Goal: Task Accomplishment & Management: Manage account settings

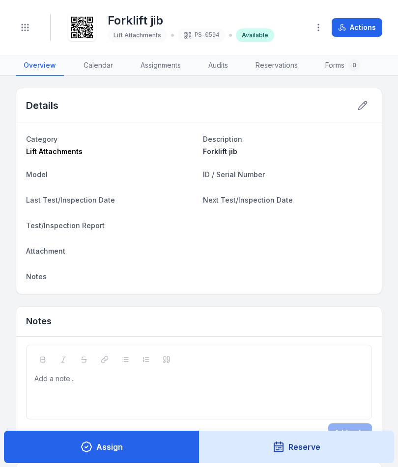
click at [24, 34] on button "Toggle Navigation" at bounding box center [25, 27] width 19 height 19
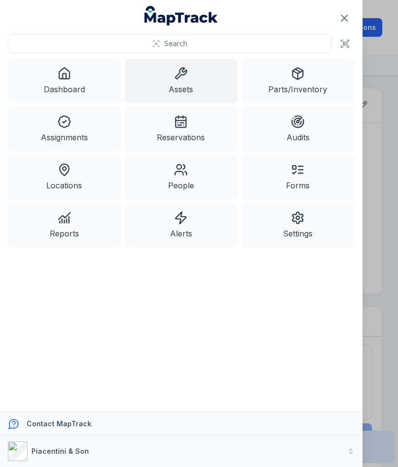
click at [177, 82] on link "Assets" at bounding box center [181, 81] width 113 height 44
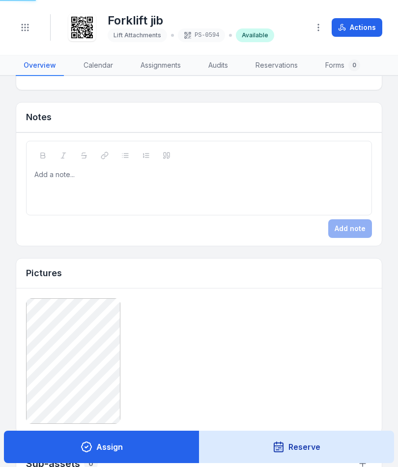
scroll to position [319, 0]
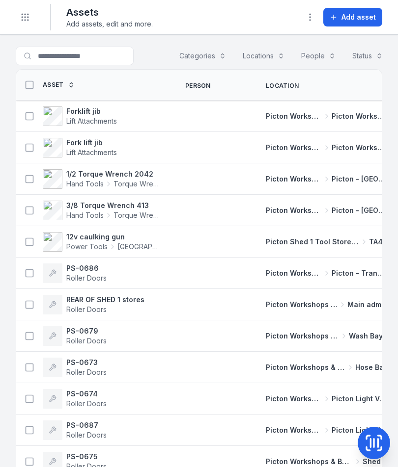
click at [357, 21] on span "Add asset" at bounding box center [358, 17] width 34 height 10
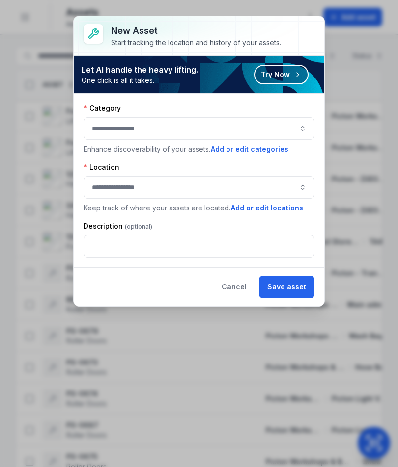
click at [280, 132] on button "button" at bounding box center [198, 128] width 231 height 23
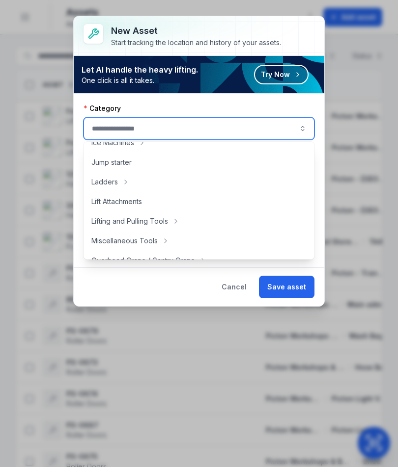
scroll to position [311, 0]
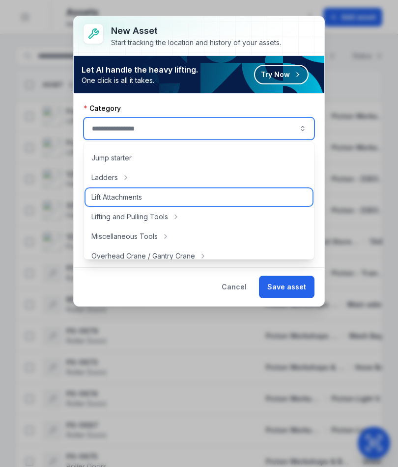
click at [227, 200] on div "Lift Attachments" at bounding box center [198, 198] width 227 height 18
type input "**********"
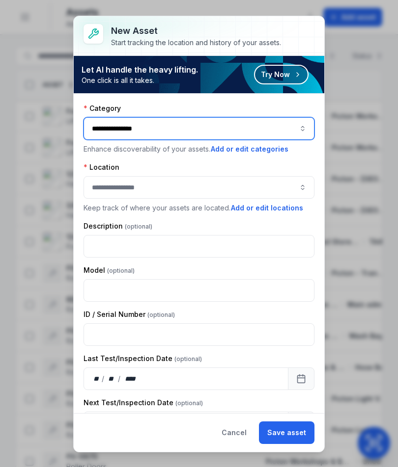
click at [285, 190] on button "button" at bounding box center [198, 187] width 231 height 23
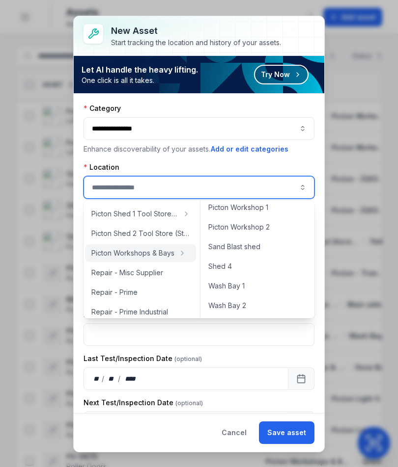
scroll to position [458, 0]
click at [278, 213] on div "Picton Workshop 1" at bounding box center [257, 208] width 110 height 18
type input "**********"
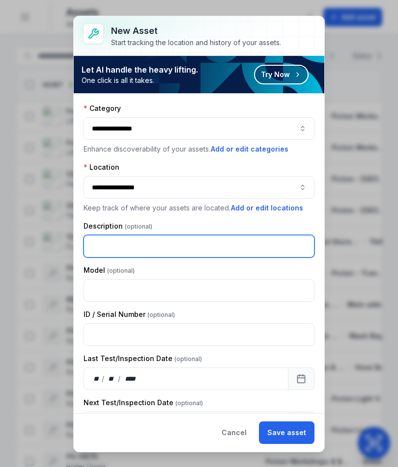
click at [255, 242] on input "text" at bounding box center [198, 246] width 231 height 23
type input "**********"
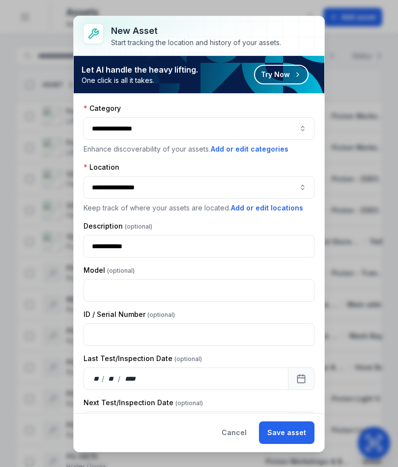
click at [298, 428] on button "Save asset" at bounding box center [286, 433] width 55 height 23
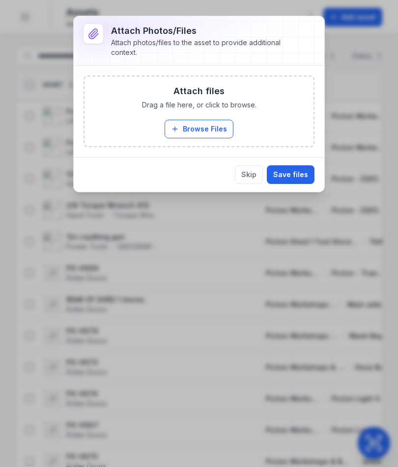
click at [210, 122] on button "Browse Files" at bounding box center [198, 129] width 69 height 19
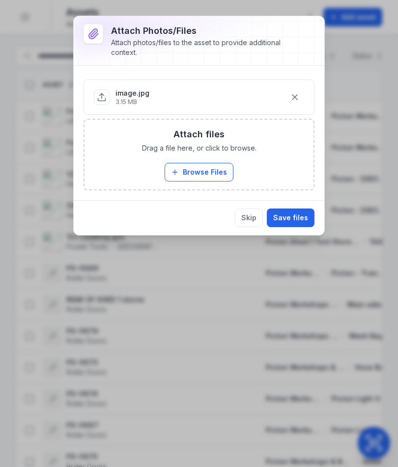
click at [305, 219] on button "Save files" at bounding box center [291, 218] width 48 height 19
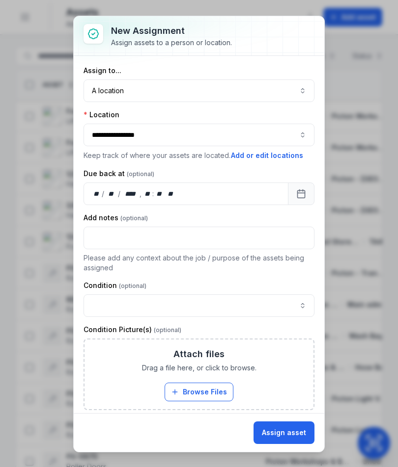
click at [278, 86] on button "A location ********" at bounding box center [198, 91] width 231 height 23
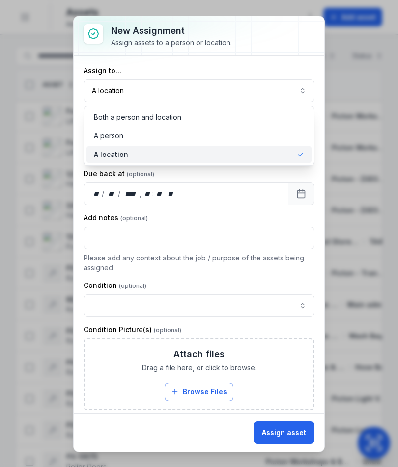
click at [273, 156] on div "A location" at bounding box center [199, 155] width 210 height 10
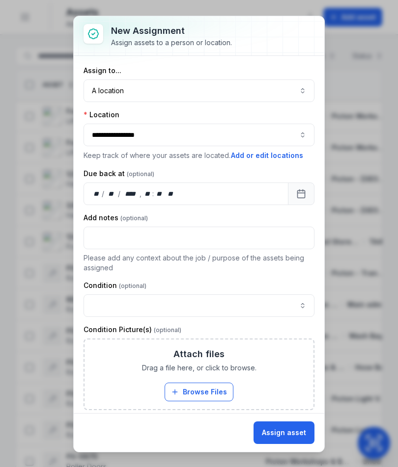
click at [296, 429] on button "Assign asset" at bounding box center [283, 433] width 61 height 23
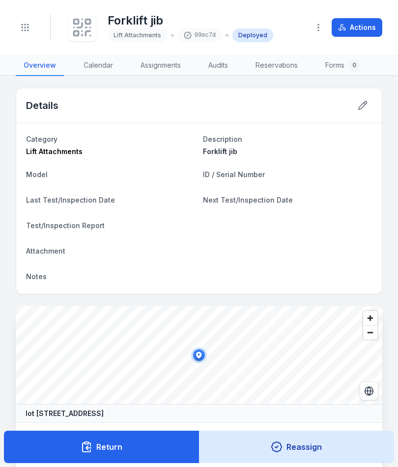
click at [90, 34] on icon at bounding box center [82, 28] width 22 height 22
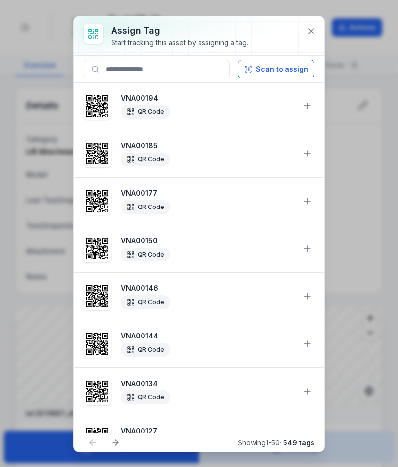
click at [290, 72] on button "Scan to assign" at bounding box center [276, 69] width 77 height 19
